Goal: Communication & Community: Answer question/provide support

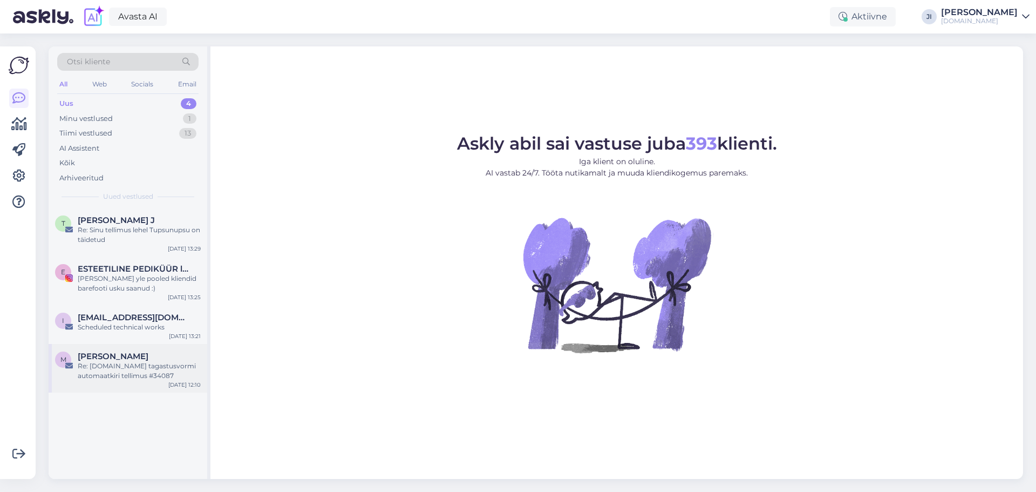
click at [128, 385] on div "M [PERSON_NAME] Re: [DOMAIN_NAME] tagastusvormi automaatkiri tellimus #34087 [D…" at bounding box center [128, 368] width 159 height 49
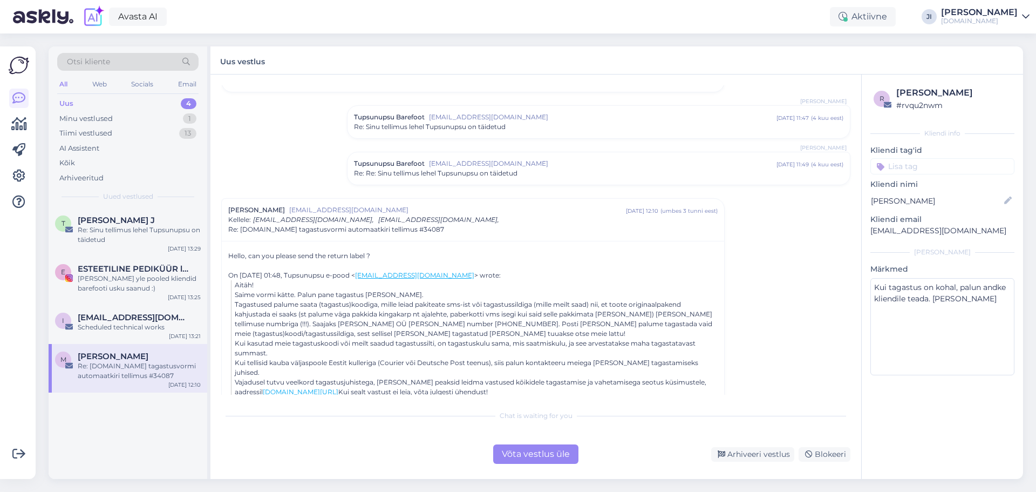
scroll to position [235, 0]
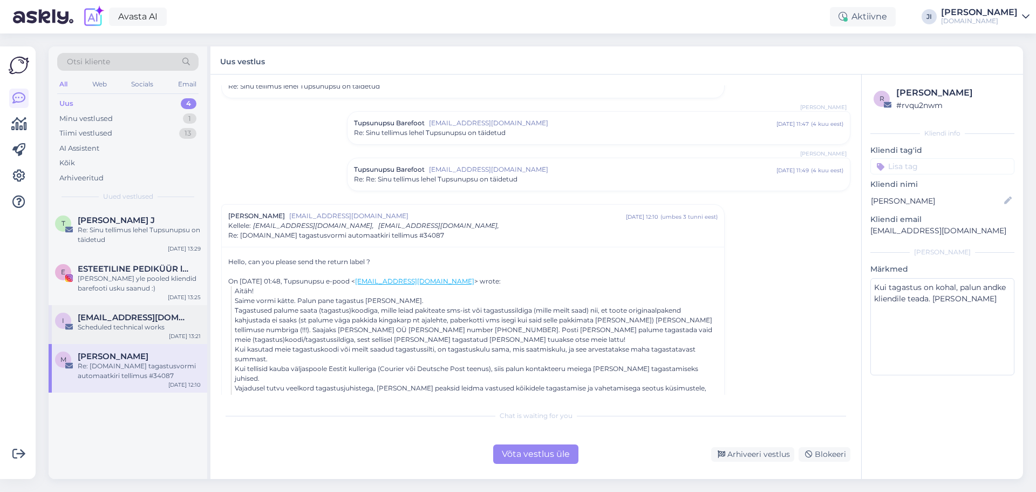
click at [113, 330] on div "Scheduled technical works" at bounding box center [139, 327] width 123 height 10
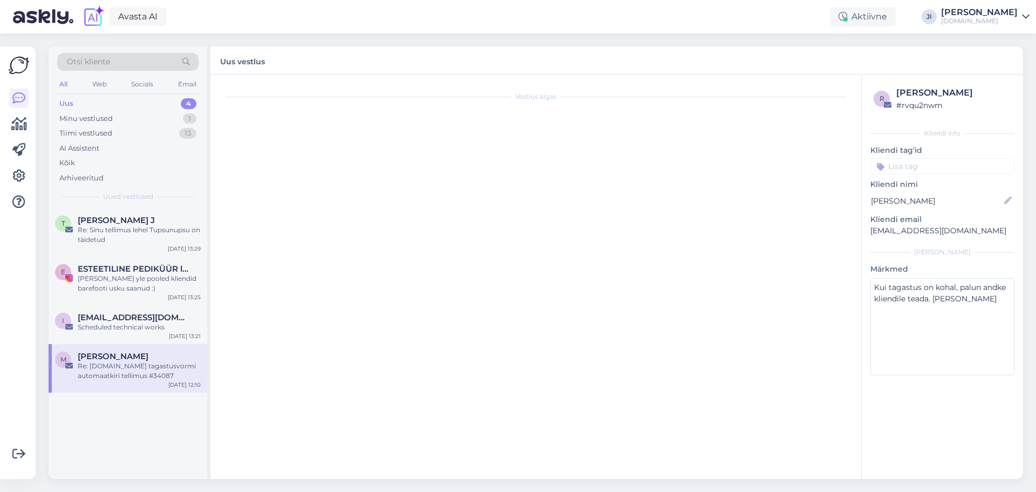
scroll to position [0, 0]
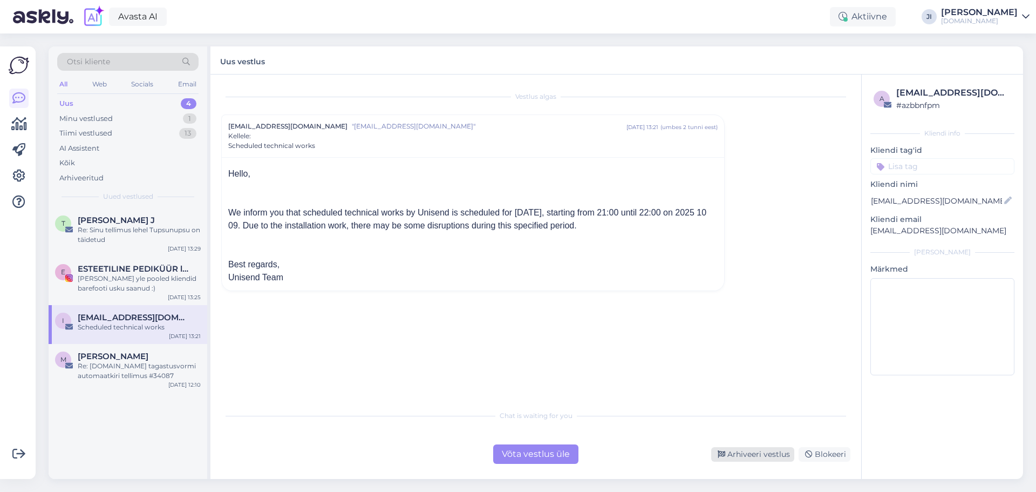
click at [761, 452] on div "Arhiveeri vestlus" at bounding box center [752, 454] width 83 height 15
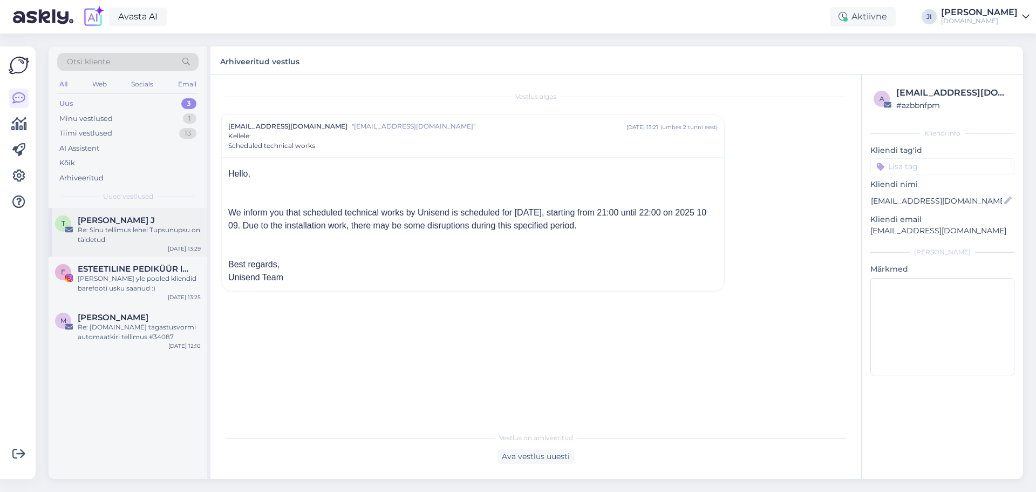
click at [138, 236] on div "Re: Sinu tellimus lehel Tupsunupsu on täidetud" at bounding box center [139, 234] width 123 height 19
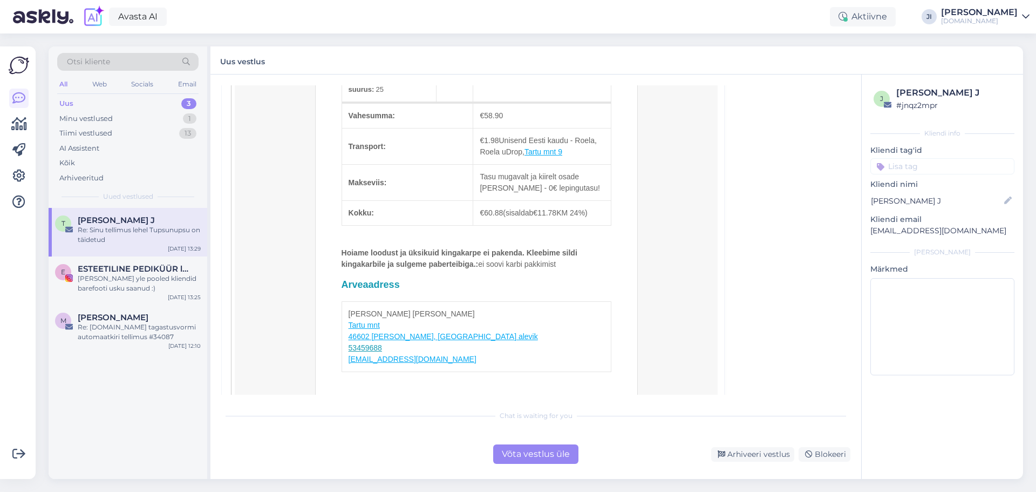
scroll to position [689, 0]
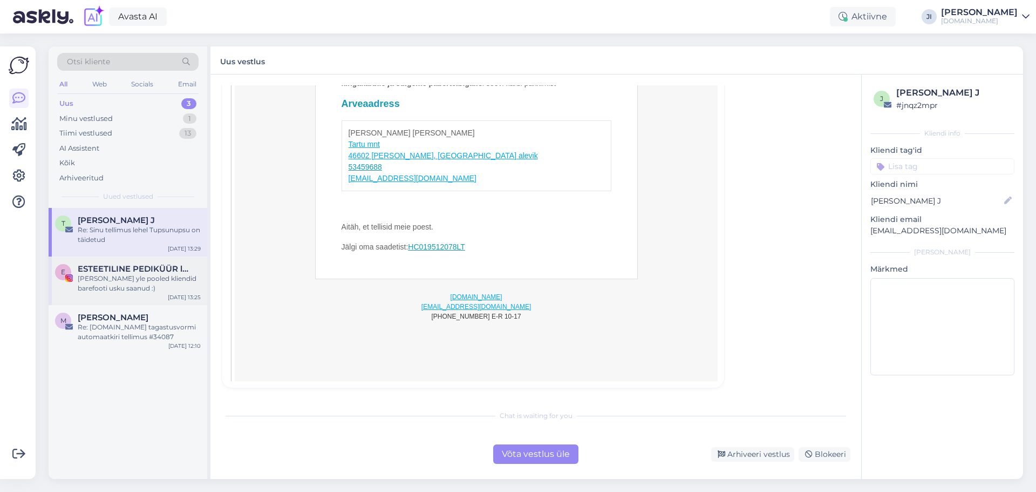
click at [124, 283] on div "[PERSON_NAME] yle pooled kliendid barefooti usku saanud :)" at bounding box center [139, 283] width 123 height 19
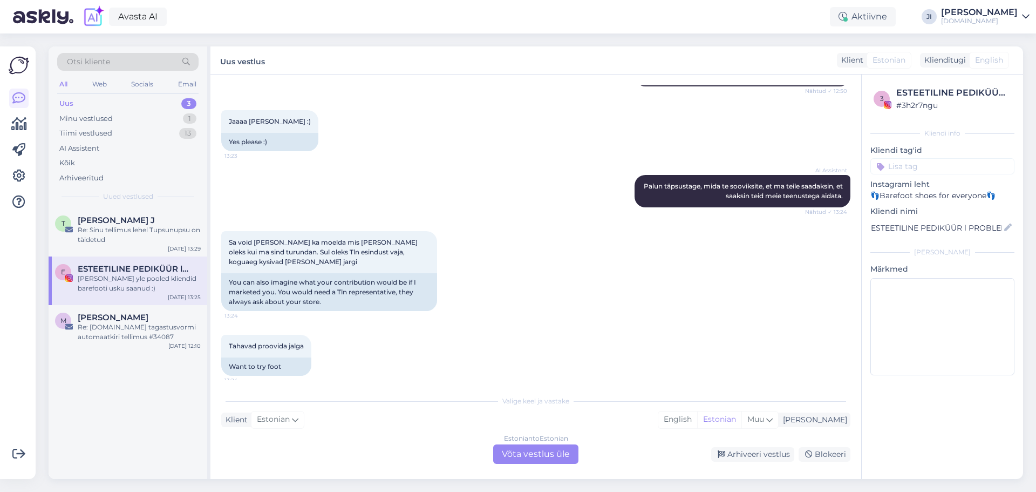
scroll to position [858, 0]
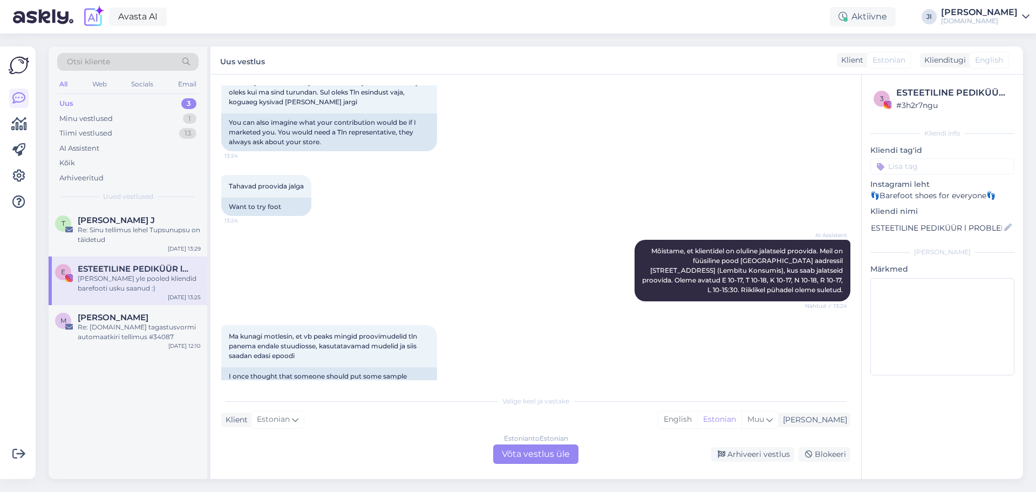
click at [508, 453] on div "Estonian to Estonian Võta vestlus üle" at bounding box center [535, 453] width 85 height 19
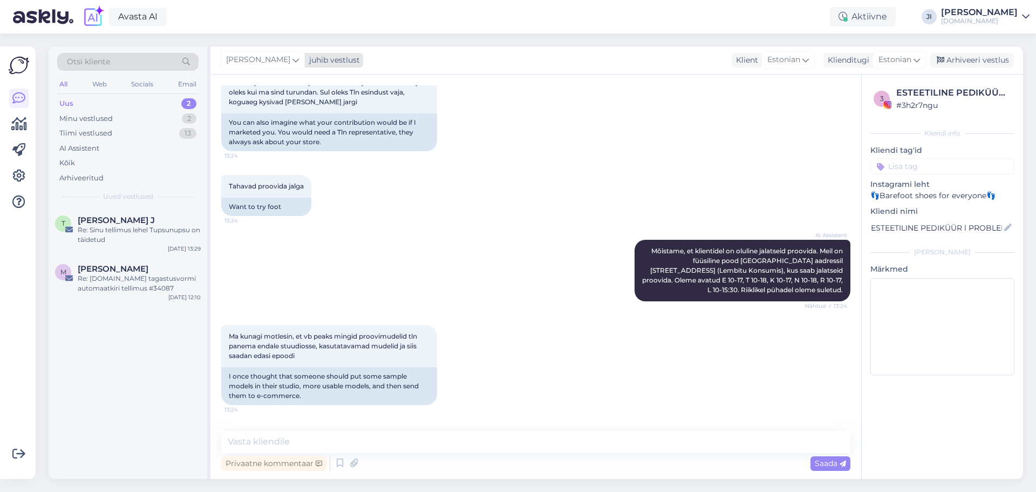
click at [274, 66] on div "[PERSON_NAME]" at bounding box center [262, 59] width 85 height 17
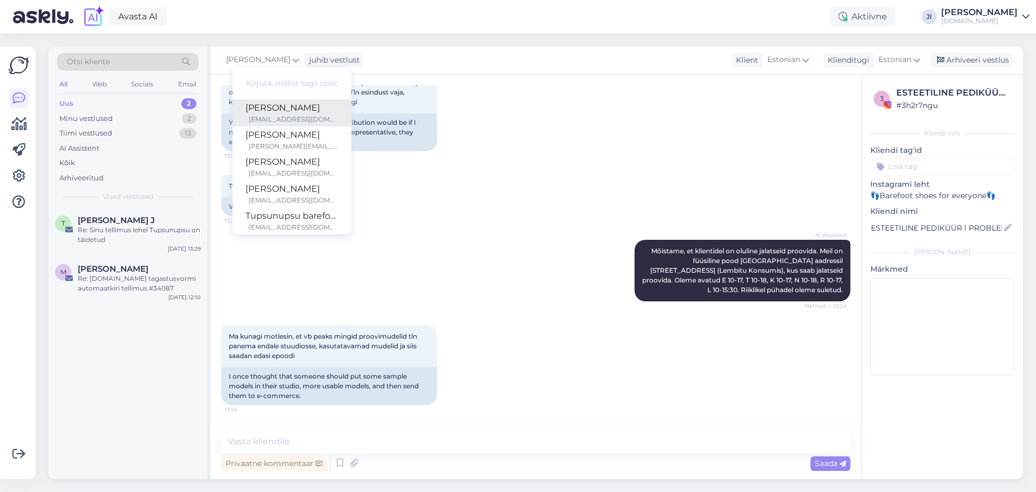
click at [284, 113] on div "[PERSON_NAME]" at bounding box center [292, 107] width 93 height 13
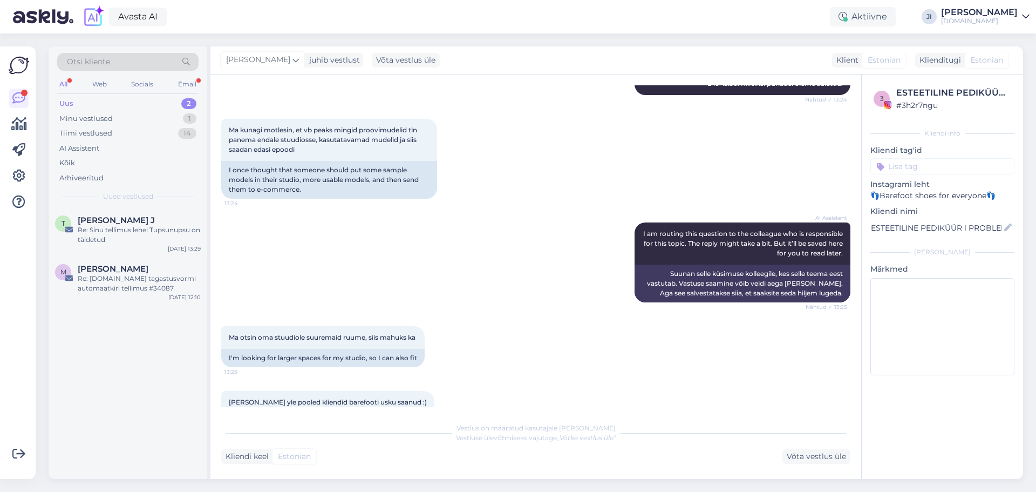
scroll to position [1101, 0]
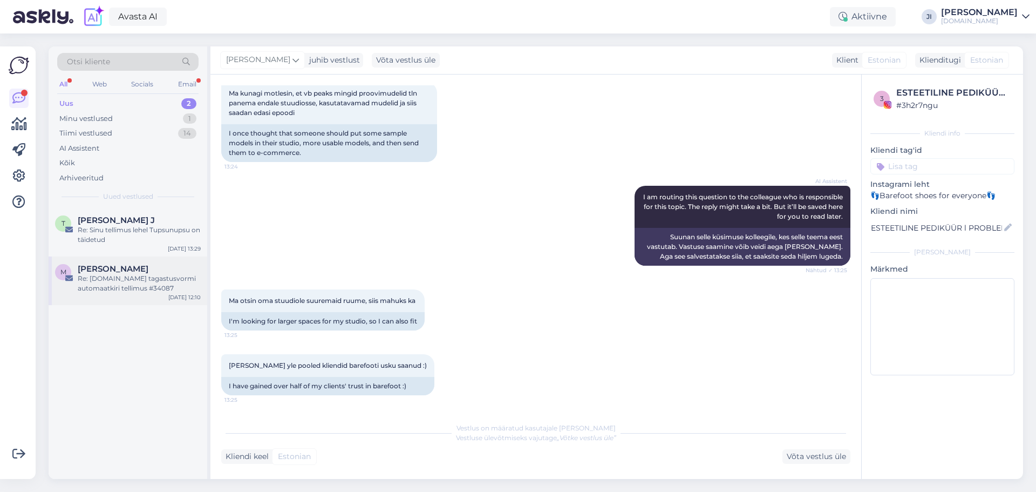
click at [142, 266] on span "[PERSON_NAME]" at bounding box center [113, 269] width 71 height 10
type textarea "Kui tagastus on kohal, palun andke kliendile teada. [PERSON_NAME]"
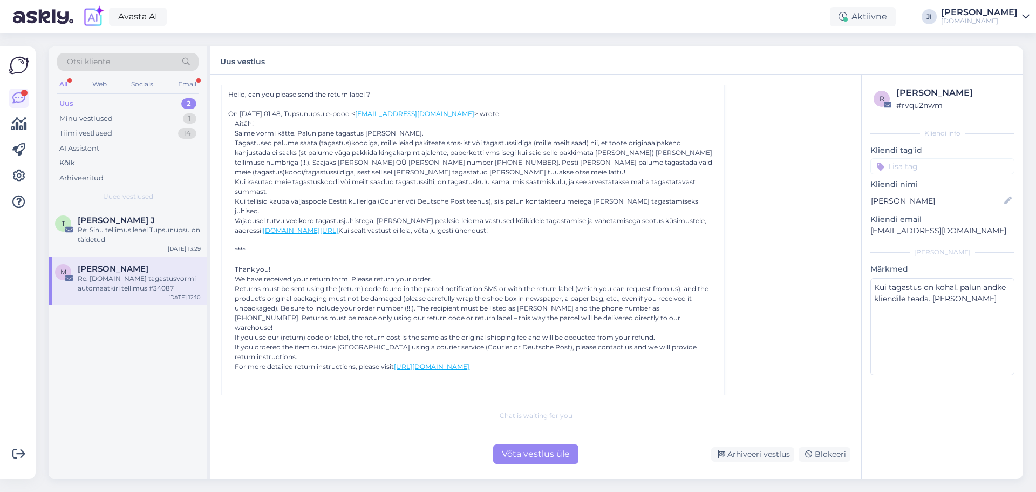
scroll to position [451, 0]
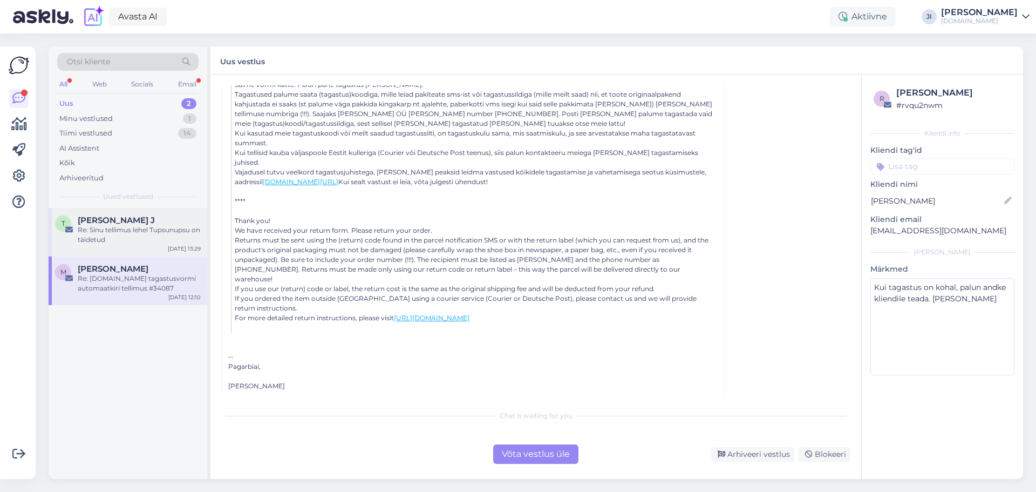
click at [105, 220] on span "[PERSON_NAME] J" at bounding box center [116, 220] width 77 height 10
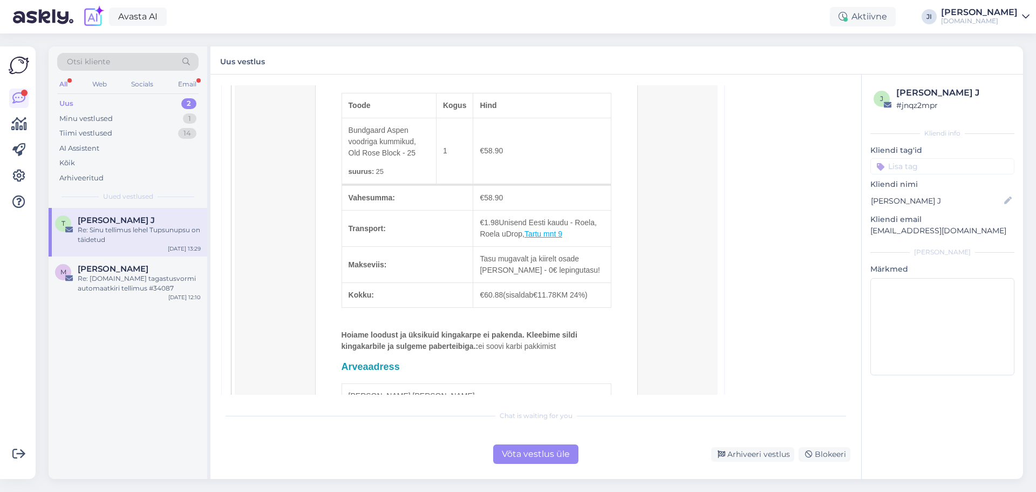
scroll to position [324, 0]
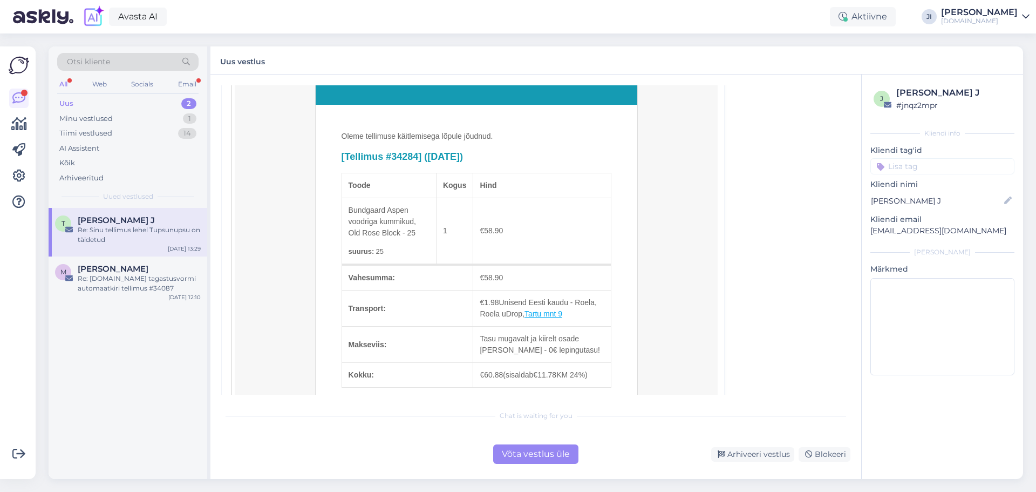
click at [502, 458] on div "Võta vestlus üle" at bounding box center [535, 453] width 85 height 19
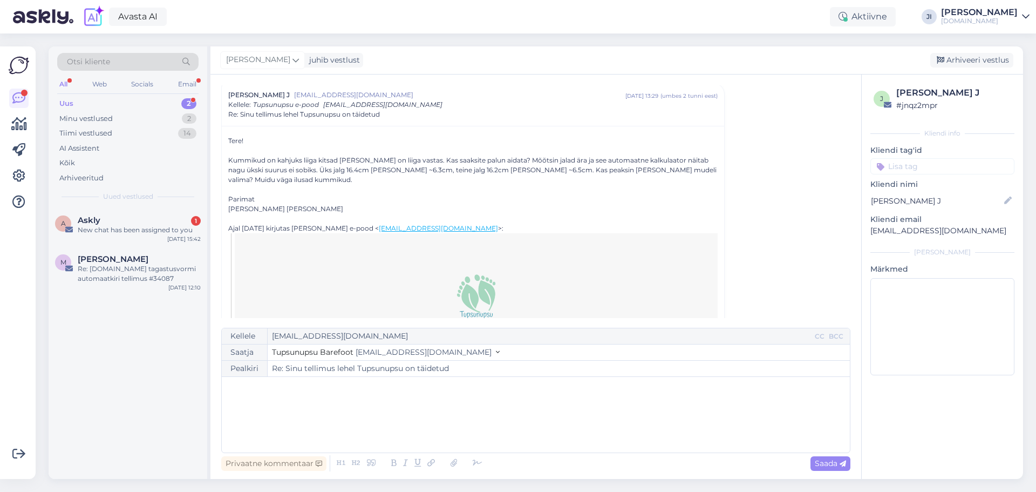
scroll to position [0, 0]
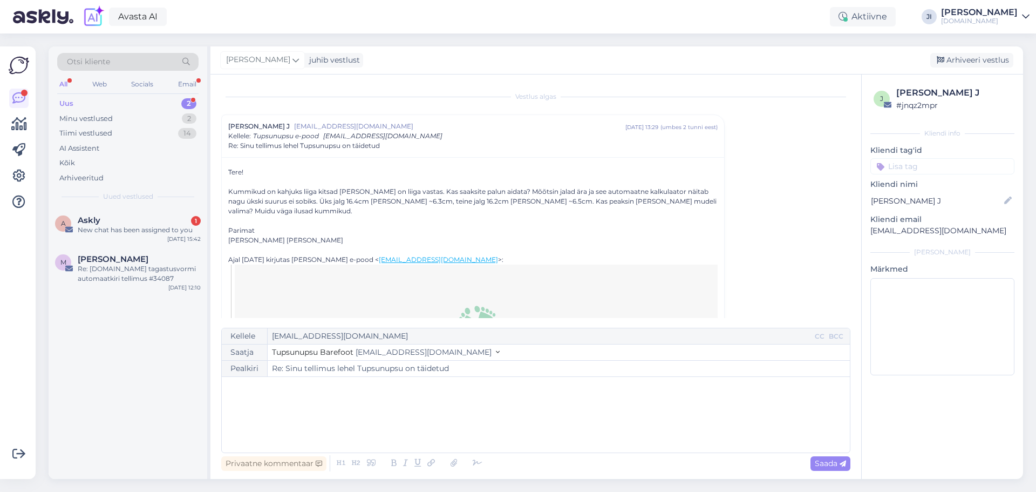
click at [289, 392] on p "﻿" at bounding box center [535, 387] width 617 height 11
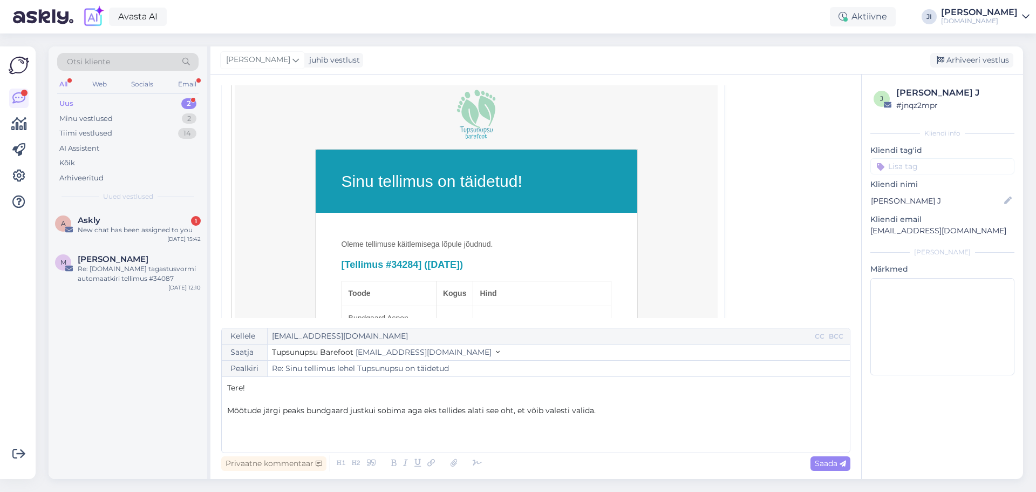
scroll to position [270, 0]
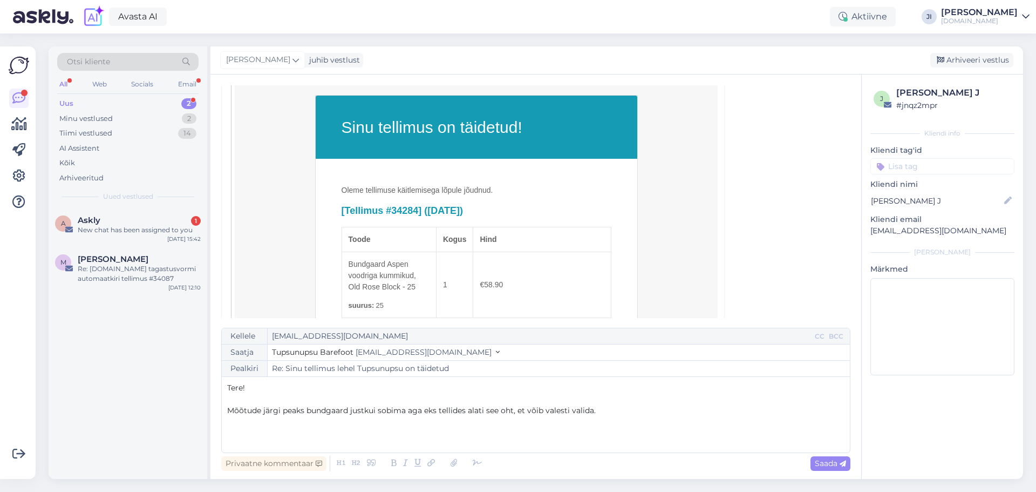
click at [558, 418] on div "Tere! ﻿ Mõõtude järgi peaks bundgaard justkui sobima aga eks tellides alati see…" at bounding box center [535, 414] width 617 height 65
click at [243, 431] on p "﻿" at bounding box center [535, 432] width 617 height 11
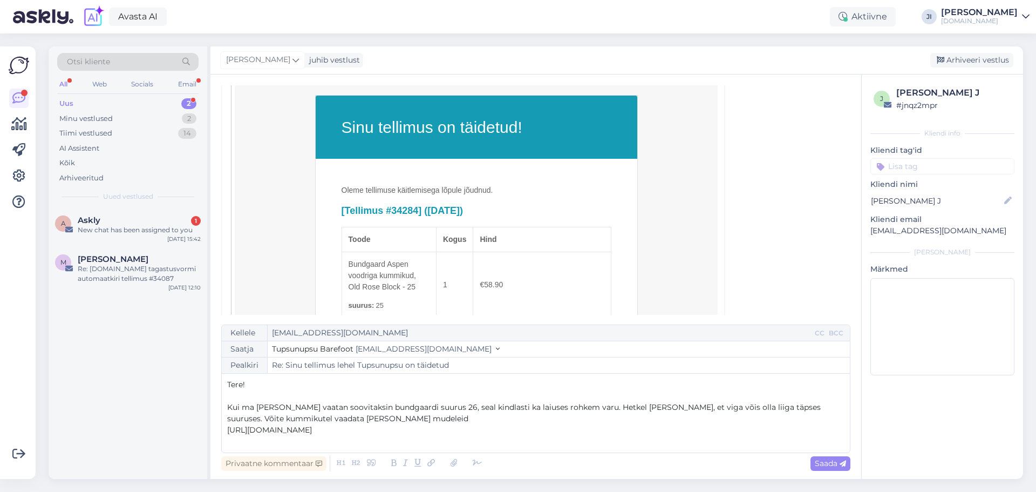
click at [243, 438] on p "﻿" at bounding box center [535, 441] width 617 height 11
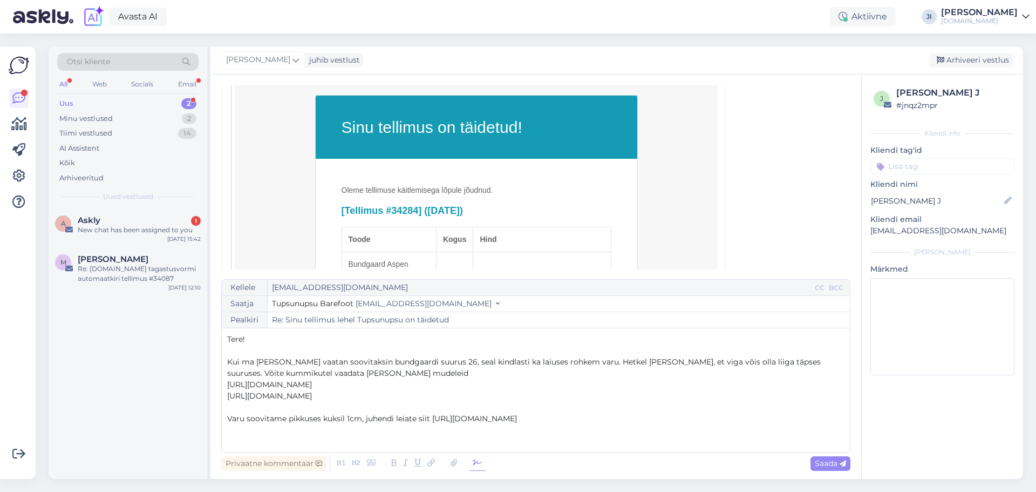
click at [481, 466] on icon at bounding box center [478, 463] width 16 height 15
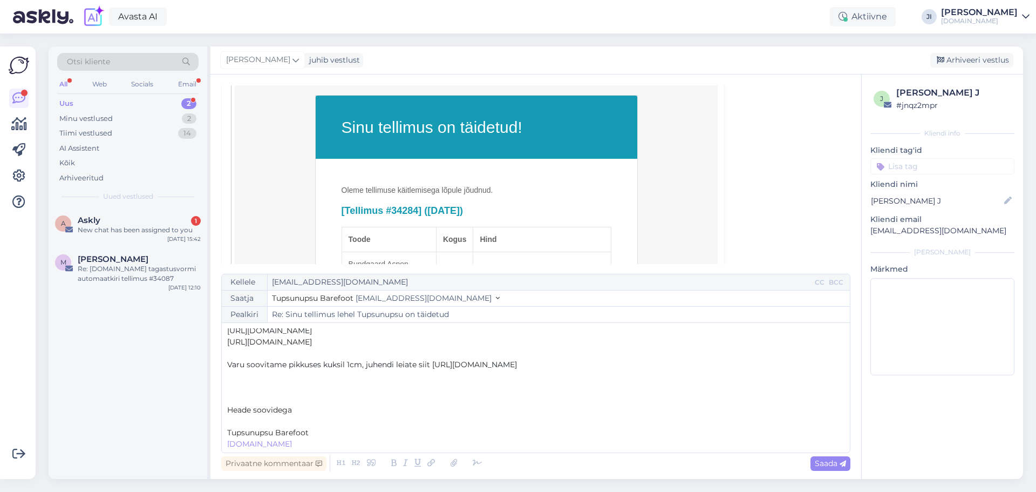
scroll to position [74, 0]
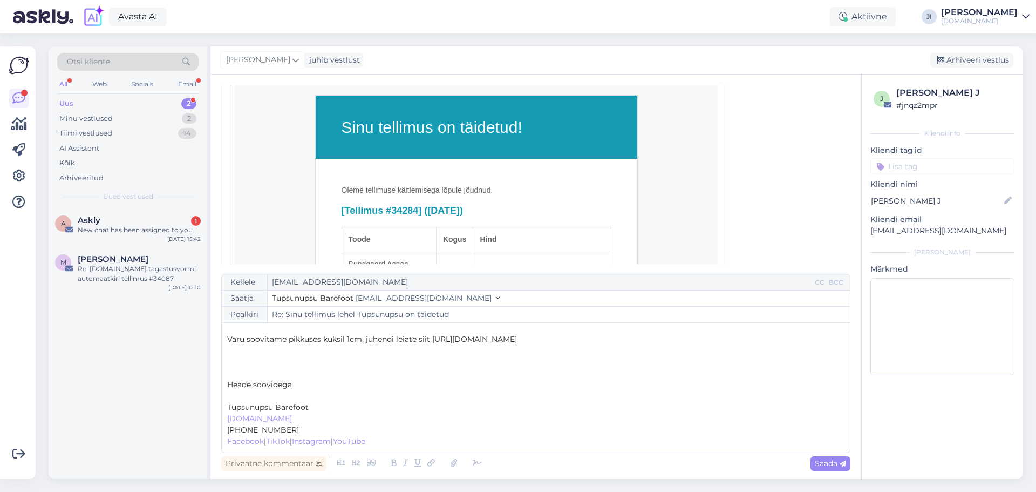
click at [233, 399] on p "﻿" at bounding box center [535, 395] width 617 height 11
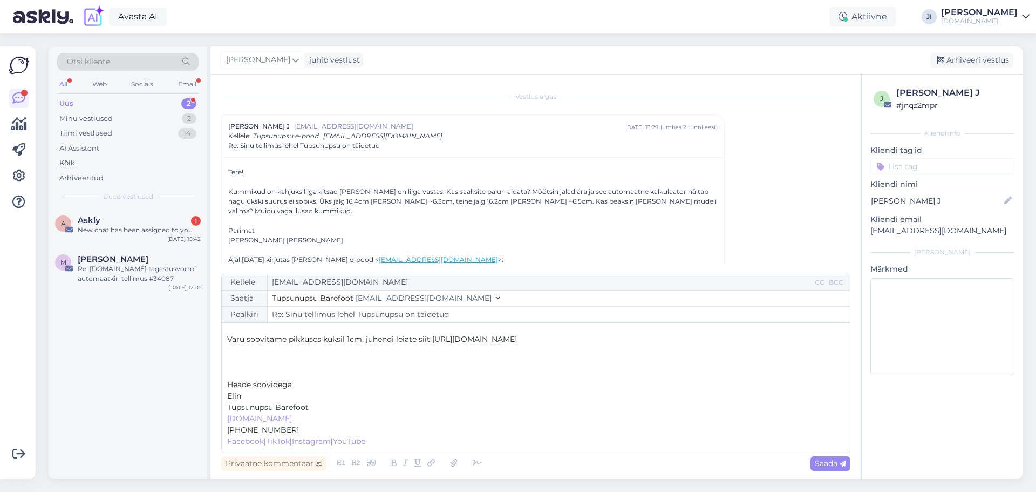
click at [396, 434] on p "[PHONE_NUMBER]" at bounding box center [535, 429] width 617 height 11
click at [825, 459] on span "Saada" at bounding box center [830, 463] width 31 height 10
type input "Re: Sinu tellimus lehel Tupsunupsu on täidetud"
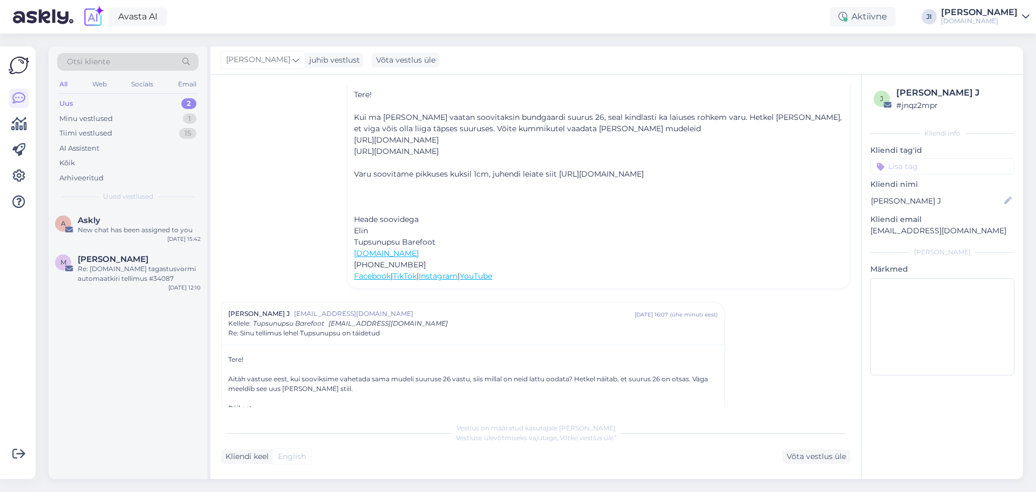
scroll to position [1380, 0]
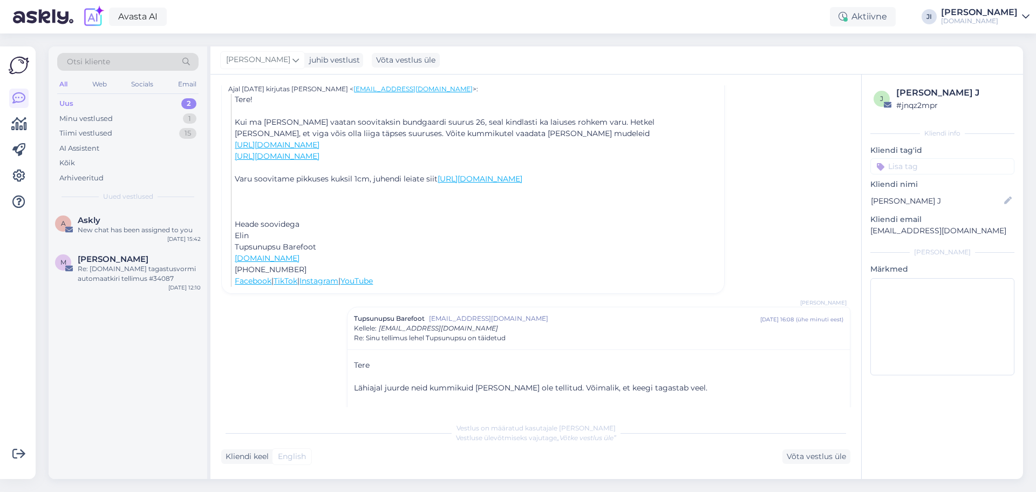
click at [185, 103] on div "2" at bounding box center [188, 103] width 15 height 11
click at [172, 119] on div "Minu vestlused 1" at bounding box center [127, 118] width 141 height 15
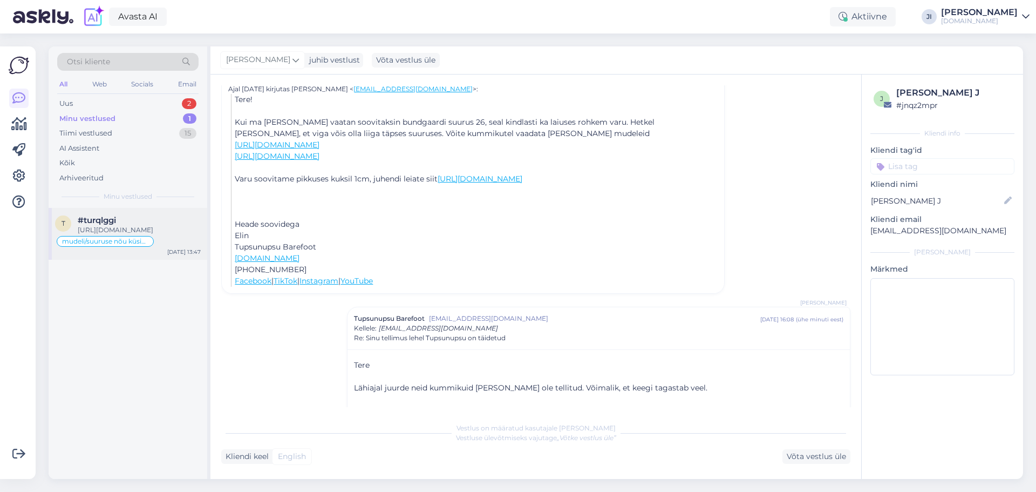
click at [172, 225] on div "#turqlggi" at bounding box center [139, 220] width 123 height 10
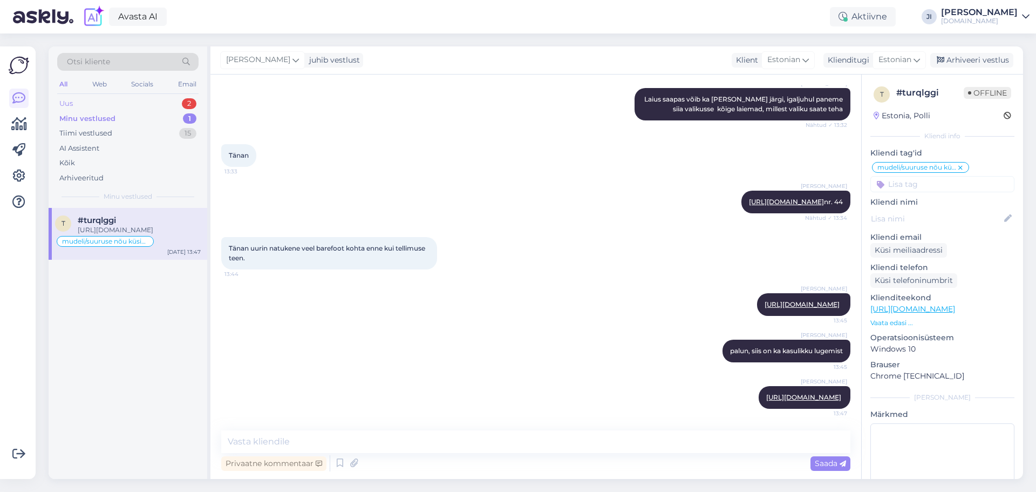
click at [174, 104] on div "Uus 2" at bounding box center [127, 103] width 141 height 15
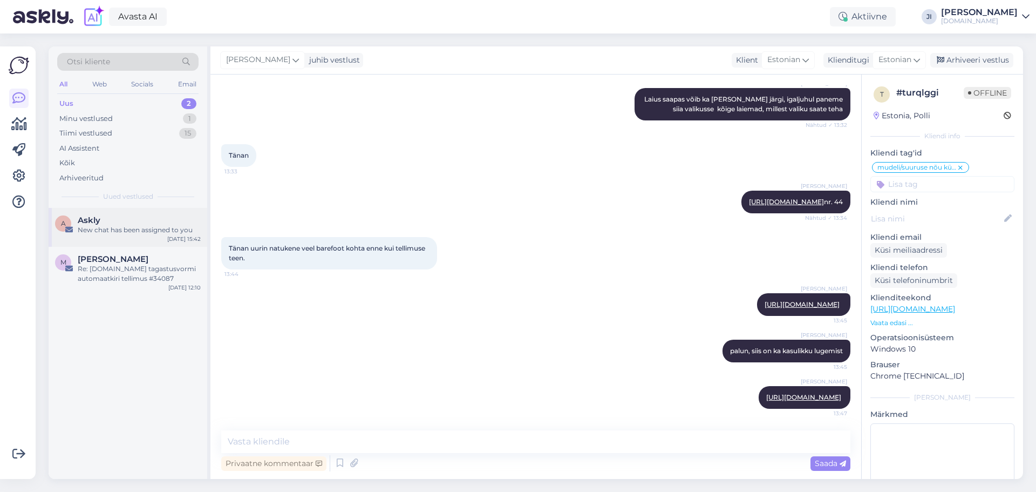
click at [154, 219] on div "Askly" at bounding box center [139, 220] width 123 height 10
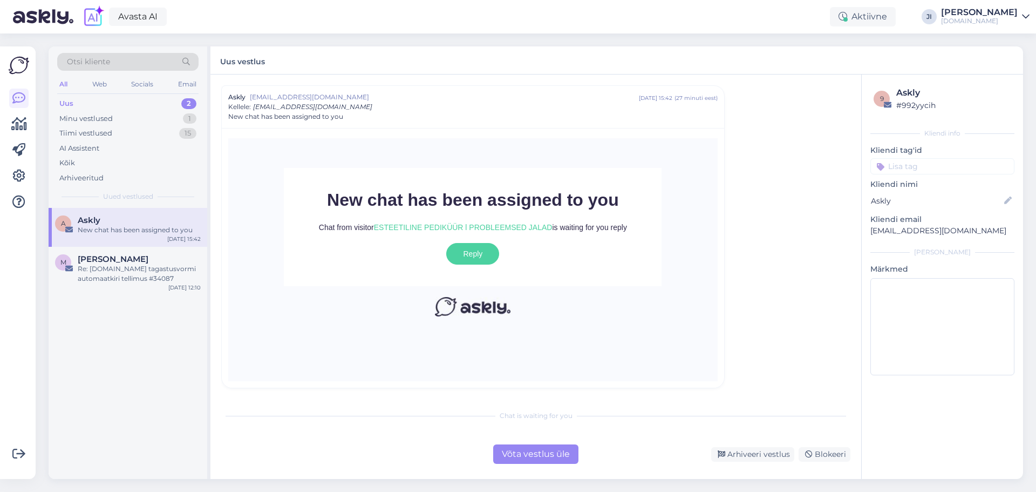
scroll to position [142, 0]
click at [542, 449] on div "Võta vestlus üle" at bounding box center [535, 453] width 85 height 19
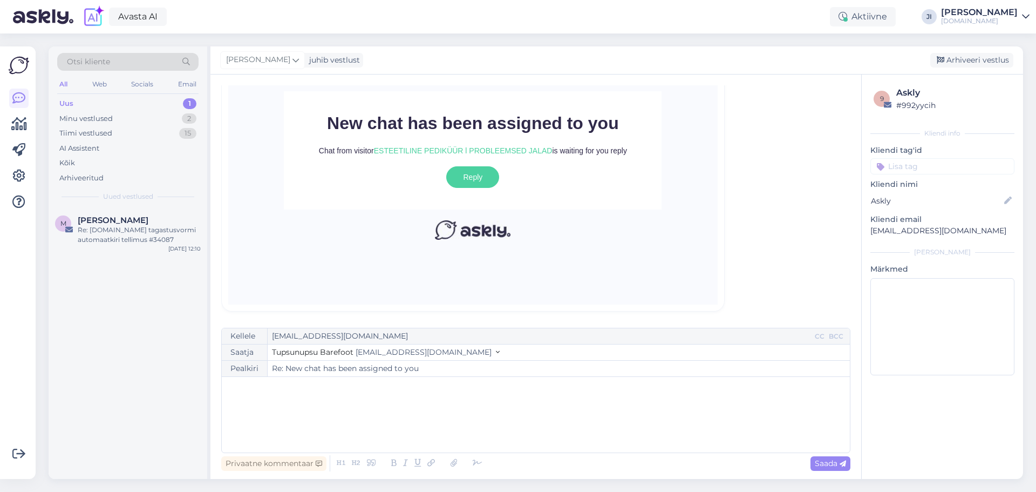
scroll to position [219, 0]
click at [164, 236] on div "Re: [DOMAIN_NAME] tagastusvormi automaatkiri tellimus #34087" at bounding box center [139, 234] width 123 height 19
type textarea "Kui tagastus on kohal, palun andke kliendile teada. [PERSON_NAME]"
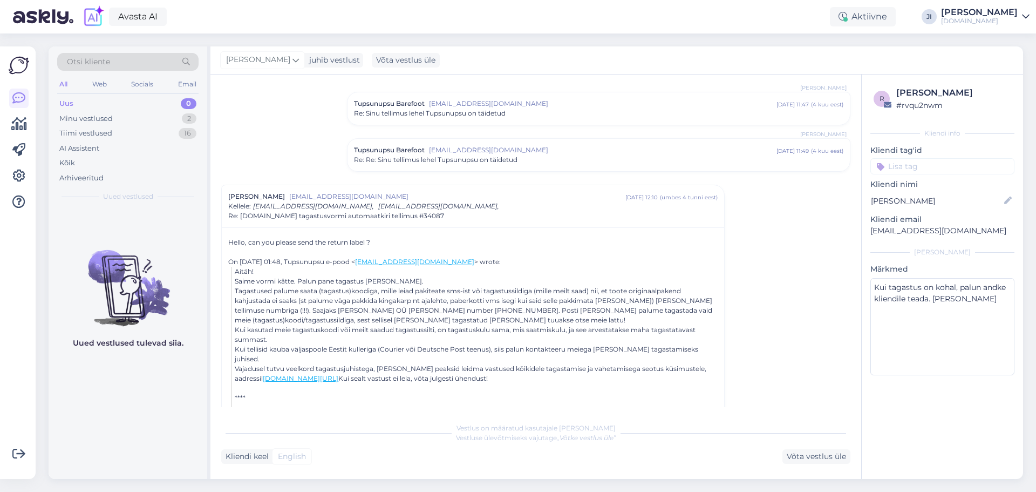
scroll to position [270, 0]
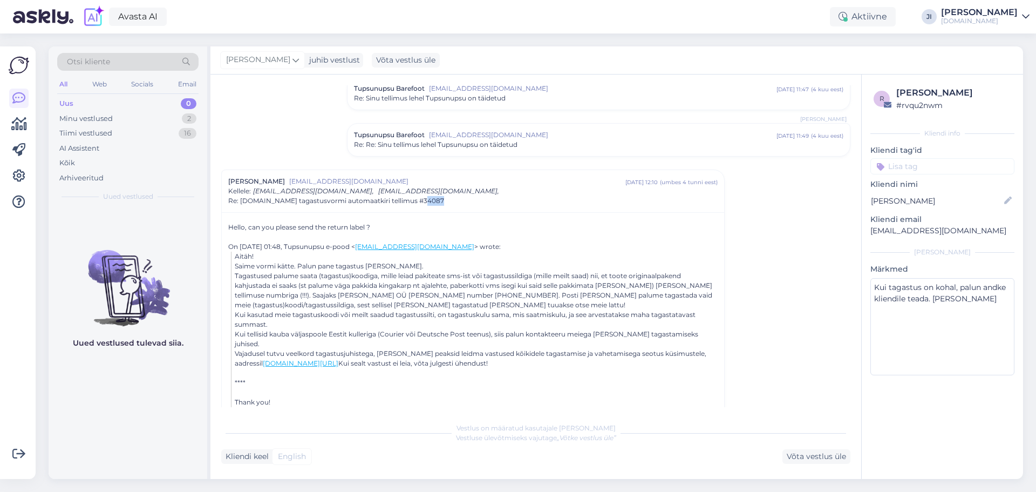
drag, startPoint x: 417, startPoint y: 202, endPoint x: 445, endPoint y: 205, distance: 28.2
click at [437, 203] on div "Re: [DOMAIN_NAME] tagastusvormi automaatkiri tellimus #34087" at bounding box center [473, 201] width 490 height 10
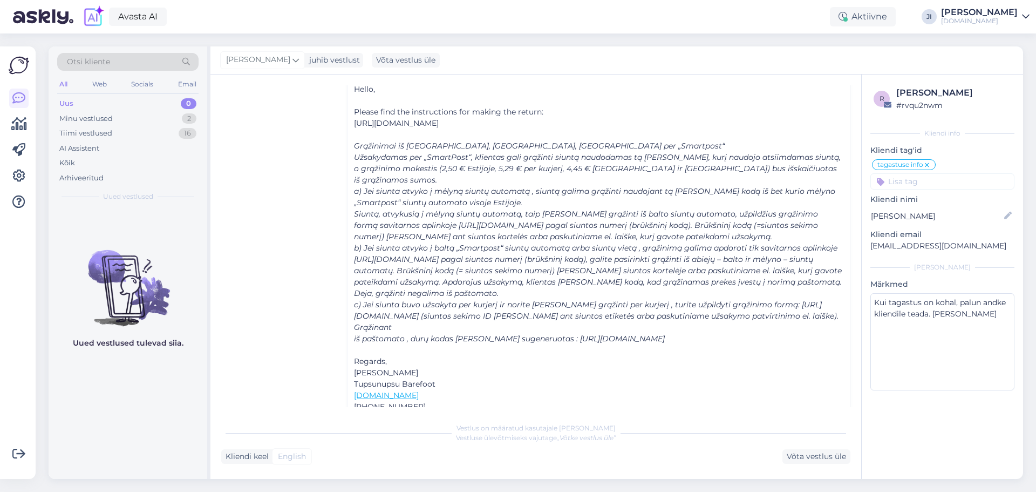
scroll to position [474, 0]
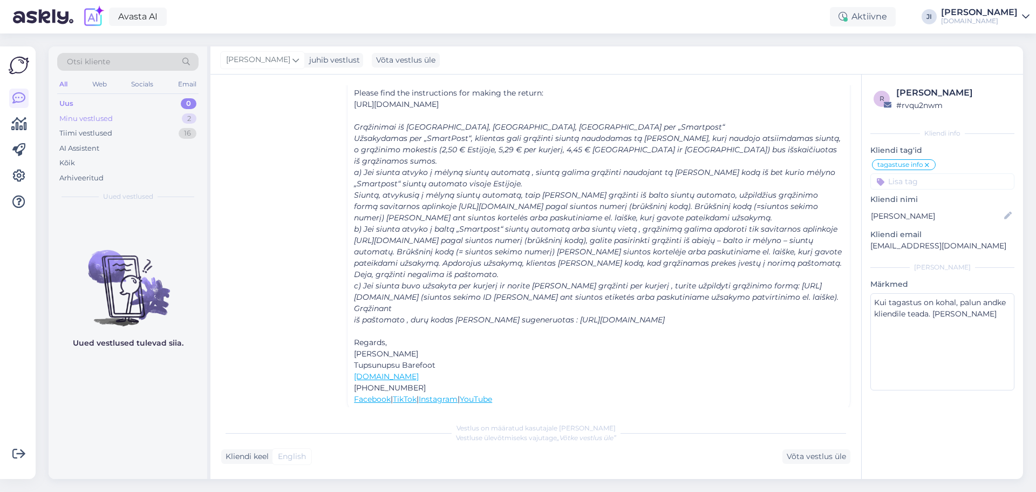
click at [173, 117] on div "Minu vestlused 2" at bounding box center [127, 118] width 141 height 15
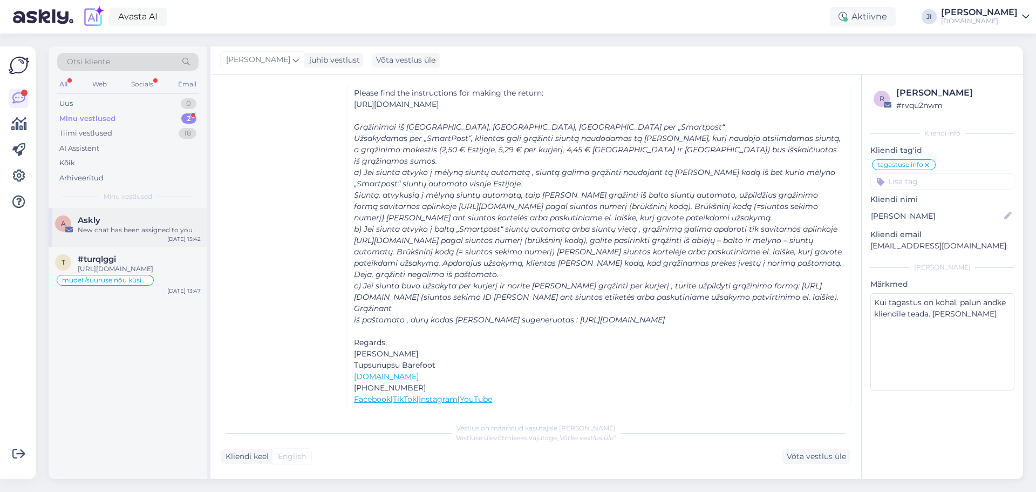
click at [138, 234] on div "New chat has been assigned to you" at bounding box center [139, 230] width 123 height 10
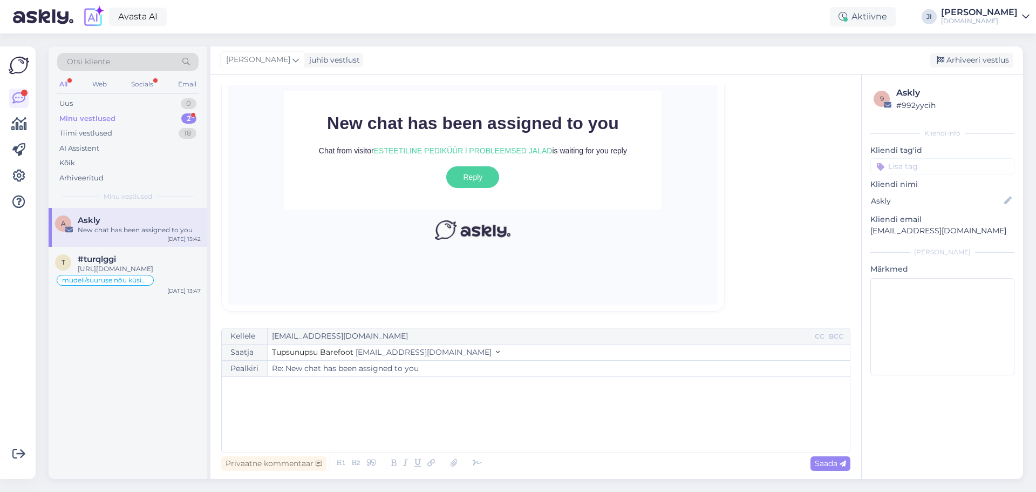
scroll to position [219, 0]
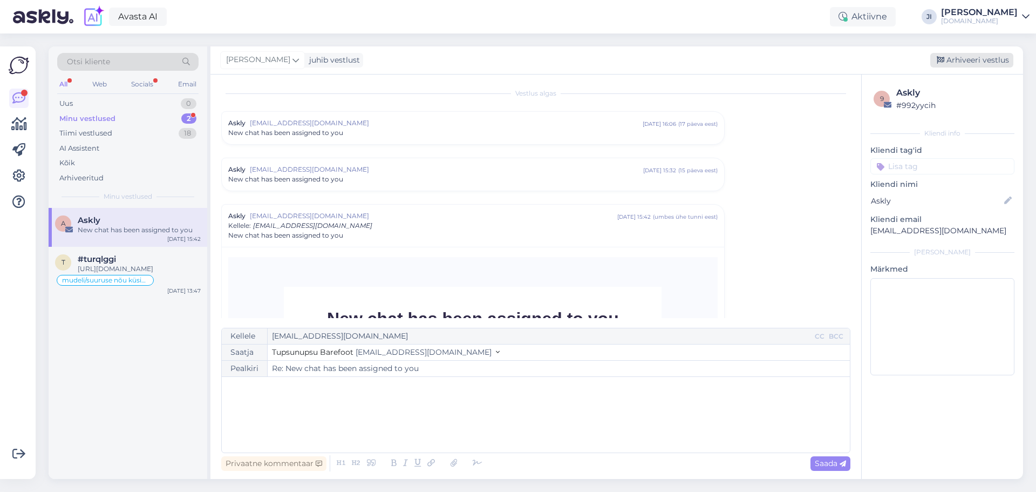
click at [941, 62] on icon at bounding box center [941, 61] width 8 height 8
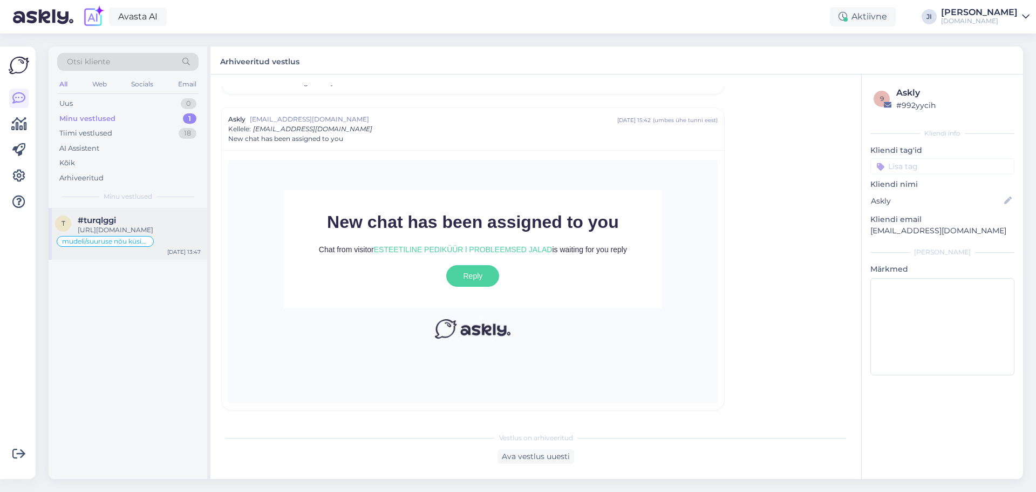
click at [142, 225] on div "#turqlggi" at bounding box center [139, 220] width 123 height 10
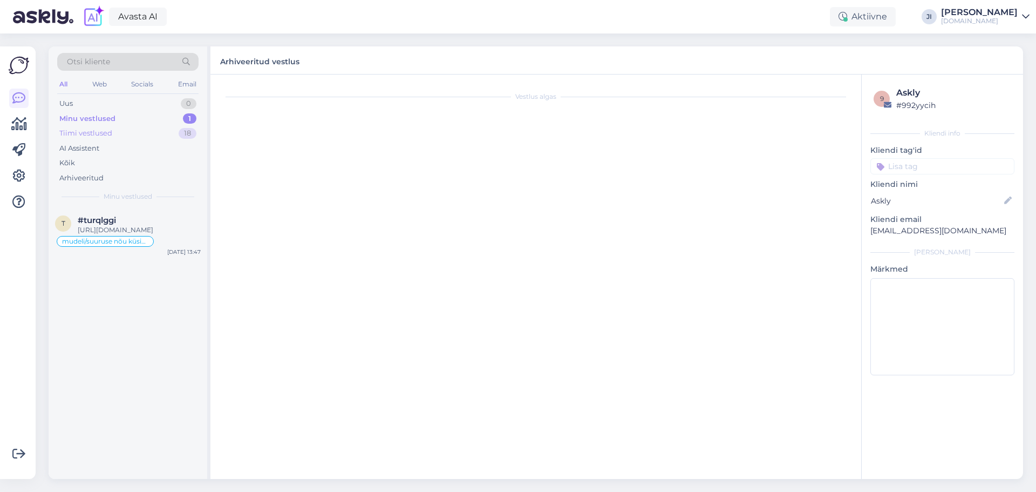
scroll to position [1121, 0]
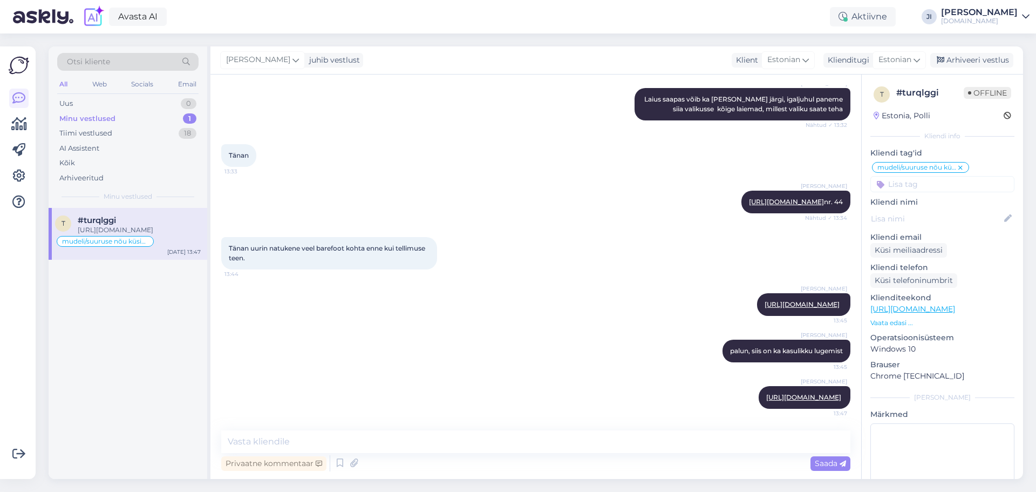
click at [148, 119] on div "Minu vestlused 1" at bounding box center [127, 118] width 141 height 15
click at [147, 101] on div "Uus 0" at bounding box center [127, 103] width 141 height 15
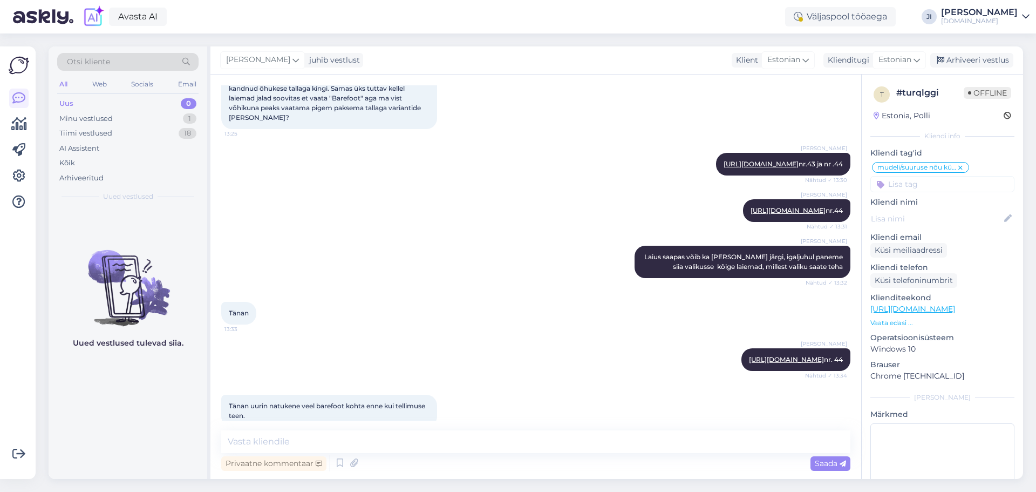
scroll to position [797, 0]
